Goal: Information Seeking & Learning: Learn about a topic

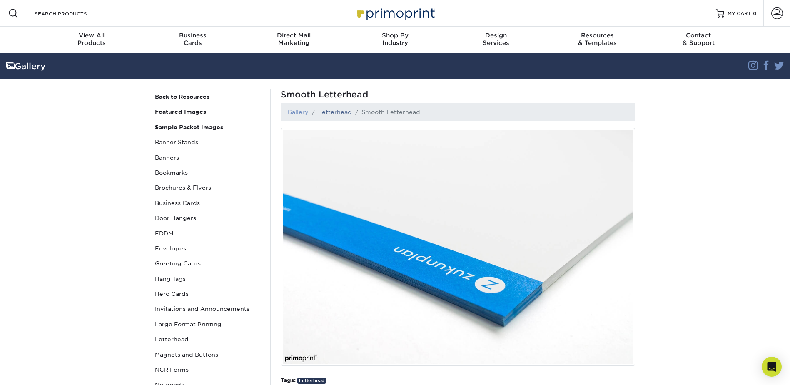
click at [293, 110] on link "Gallery" at bounding box center [297, 112] width 21 height 7
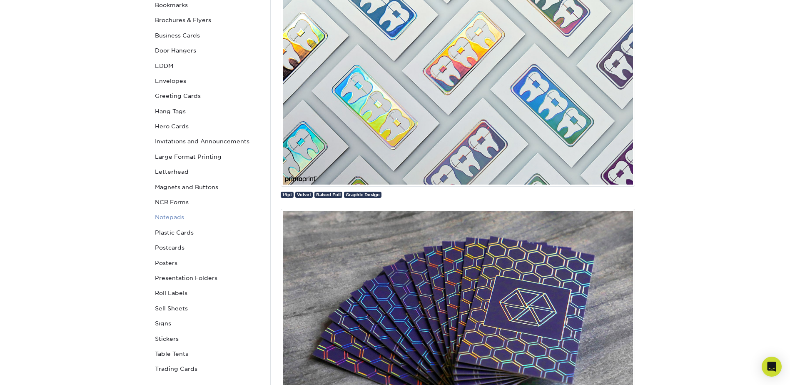
scroll to position [166, 0]
click at [179, 172] on link "Letterhead" at bounding box center [207, 172] width 112 height 15
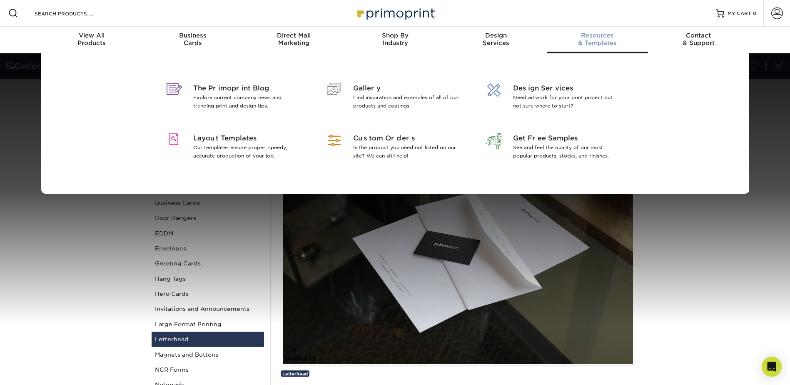
click at [606, 39] on div "Resources & Templates" at bounding box center [596, 39] width 101 height 15
click at [385, 145] on p "Is the product you need not listed on our site? We can still help!" at bounding box center [407, 151] width 108 height 17
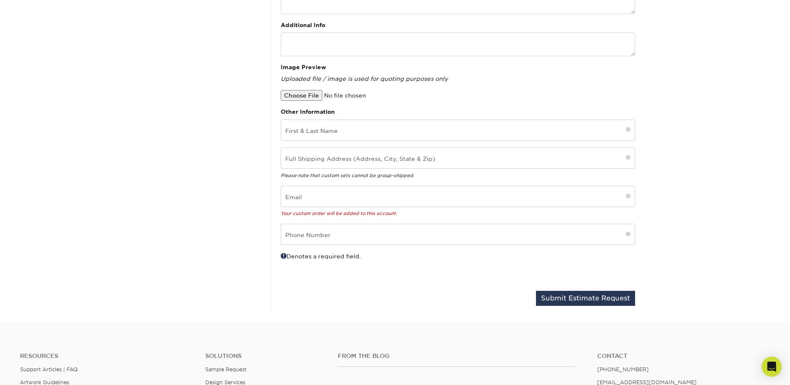
scroll to position [291, 0]
